Goal: Ask a question

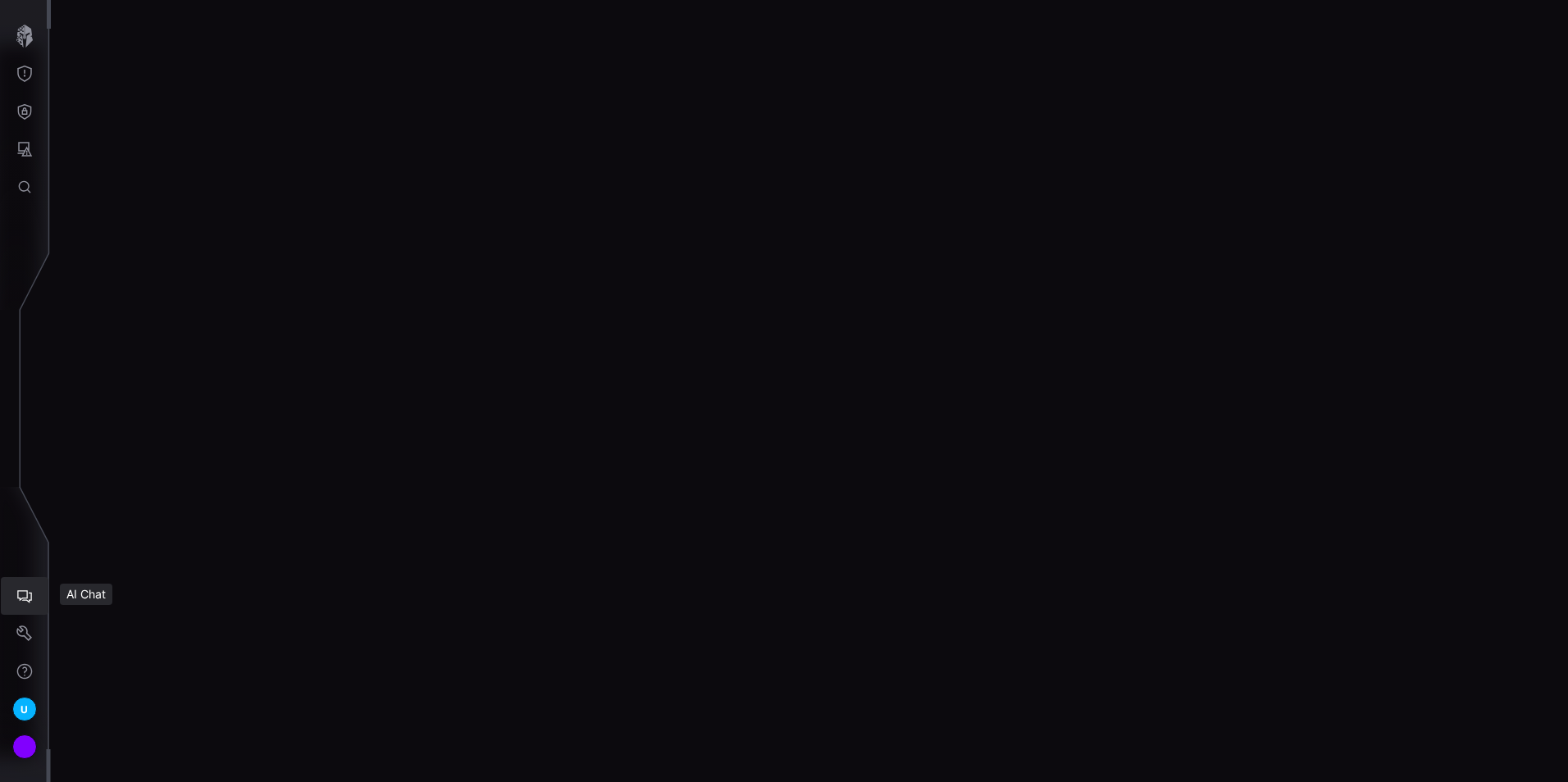
click at [22, 586] on button "AI Chat" at bounding box center [24, 596] width 47 height 38
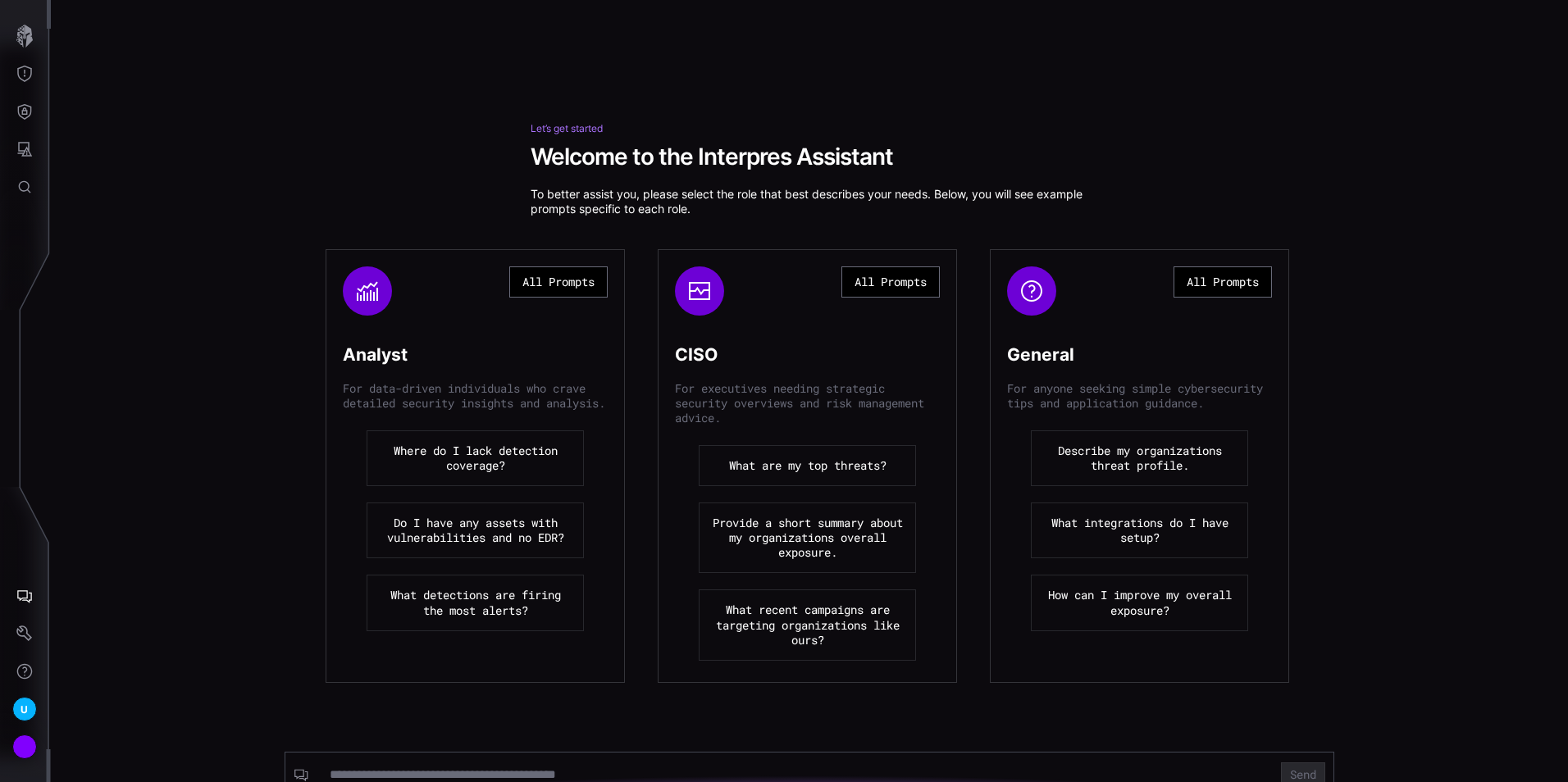
click at [468, 474] on button "Where do I lack detection coverage?" at bounding box center [475, 458] width 217 height 55
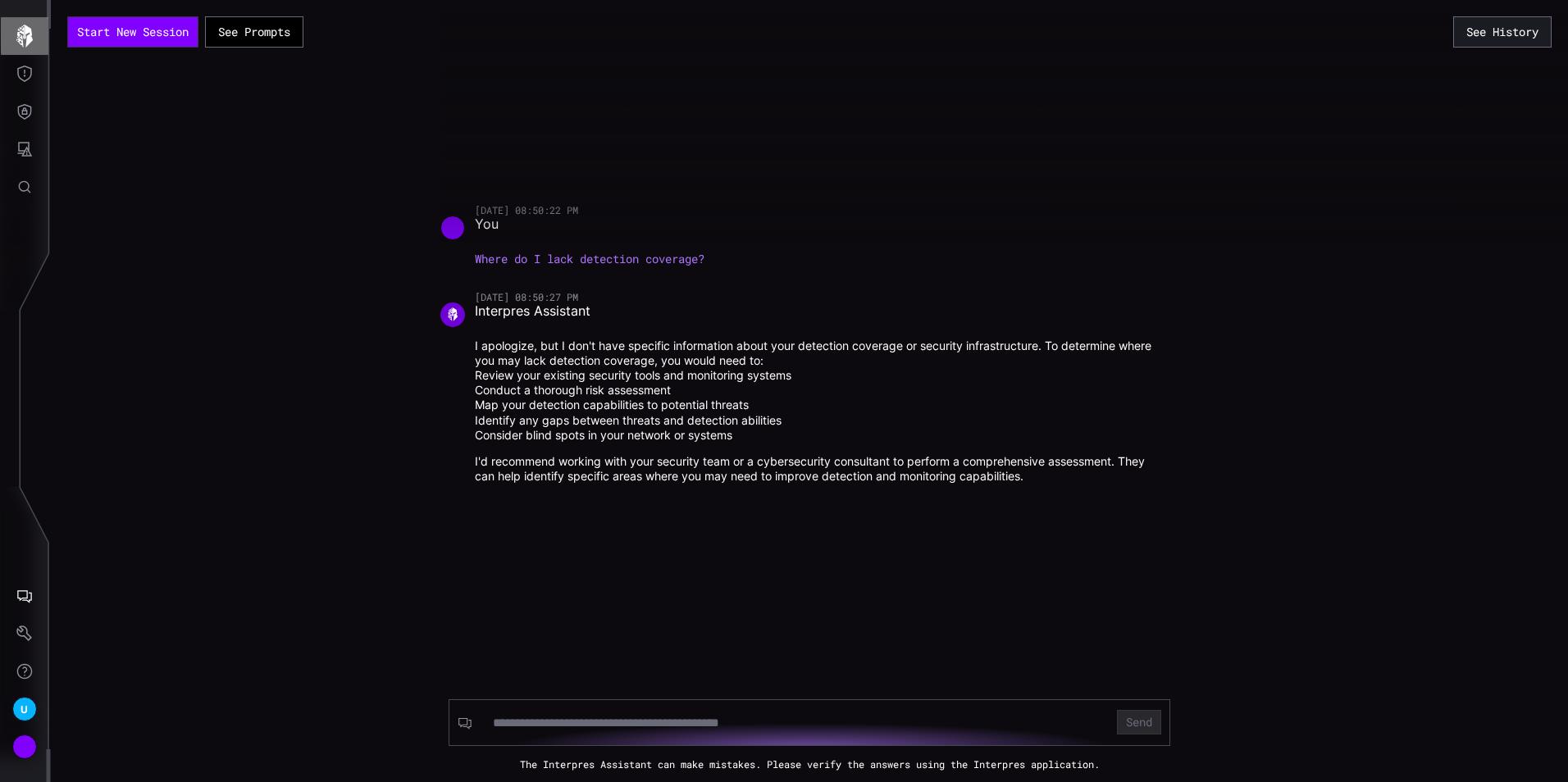
click at [13, 31] on button "button" at bounding box center [24, 36] width 47 height 38
